Goal: Find specific page/section: Find specific page/section

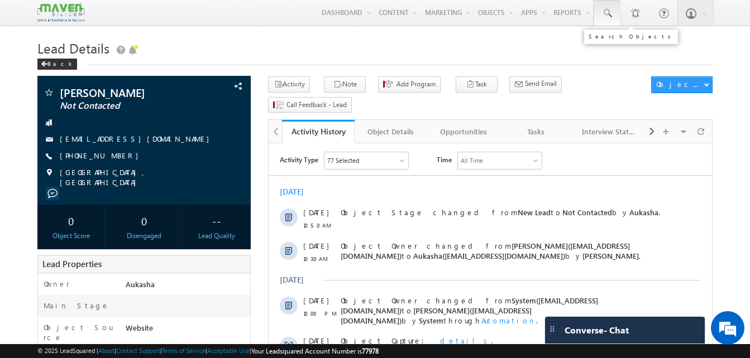
click at [613, 16] on link at bounding box center [607, 13] width 27 height 26
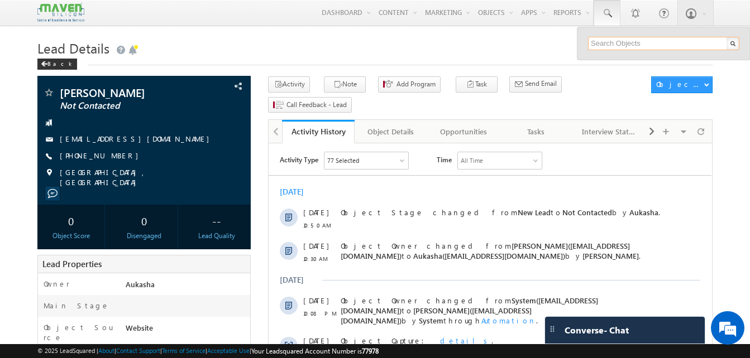
click at [629, 46] on input "text" at bounding box center [663, 43] width 151 height 13
paste input "9411903670"
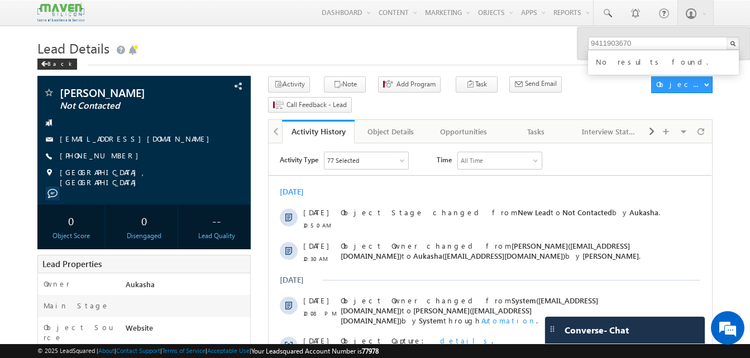
click at [539, 48] on h1 "Lead Details" at bounding box center [374, 47] width 675 height 22
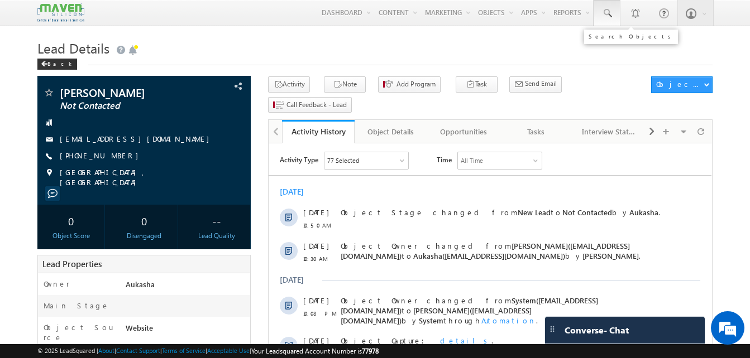
click at [609, 15] on span at bounding box center [606, 13] width 11 height 11
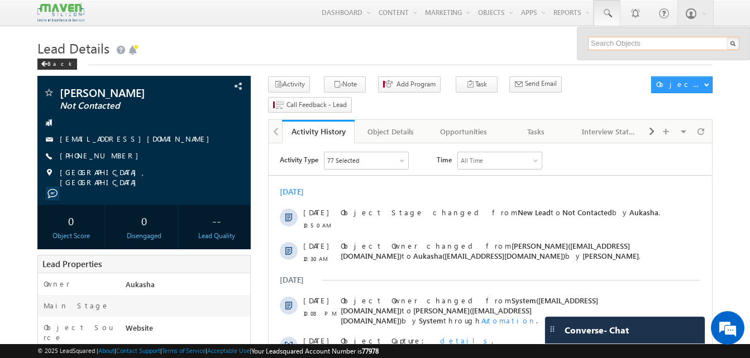
click at [620, 38] on input "text" at bounding box center [663, 43] width 151 height 13
paste input "9546363270"
type input "9546363270"
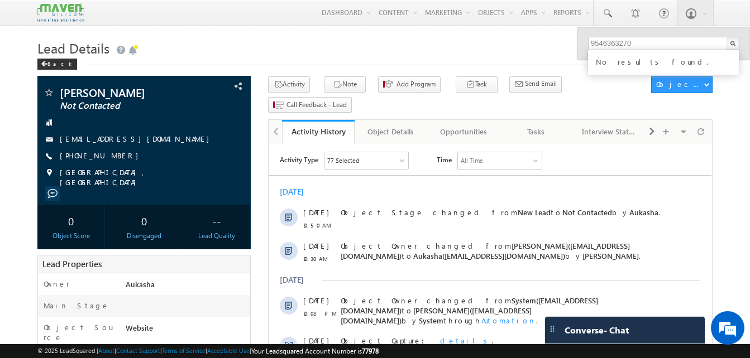
click at [472, 51] on h1 "Lead Details" at bounding box center [374, 47] width 675 height 22
